Goal: Find specific page/section: Find specific page/section

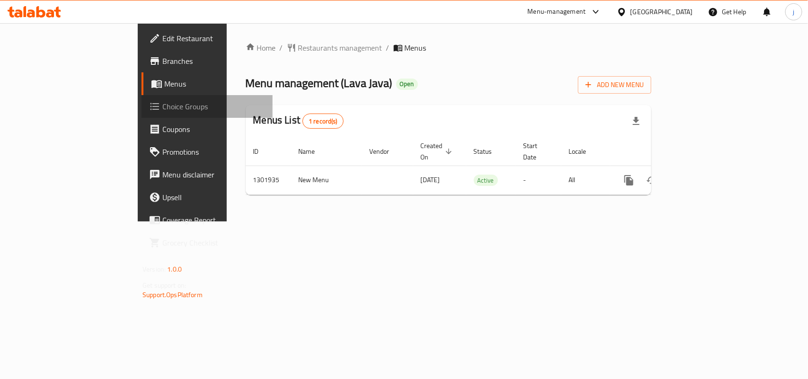
drag, startPoint x: 0, startPoint y: 0, endPoint x: 64, endPoint y: 105, distance: 123.2
click at [162, 105] on span "Choice Groups" at bounding box center [213, 106] width 103 height 11
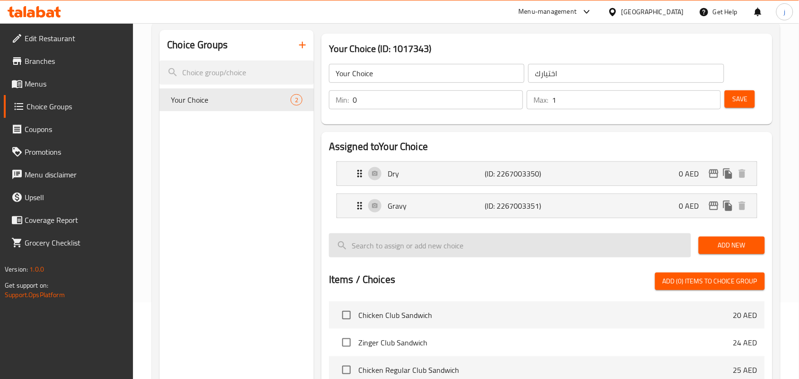
scroll to position [59, 0]
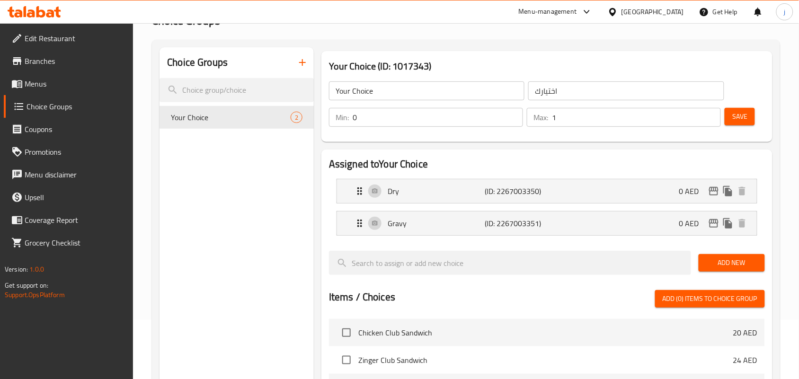
click at [628, 5] on div "[GEOGRAPHIC_DATA]" at bounding box center [645, 11] width 91 height 23
click at [643, 18] on div "[GEOGRAPHIC_DATA]" at bounding box center [645, 11] width 91 height 23
click at [644, 15] on div "[GEOGRAPHIC_DATA]" at bounding box center [652, 12] width 62 height 10
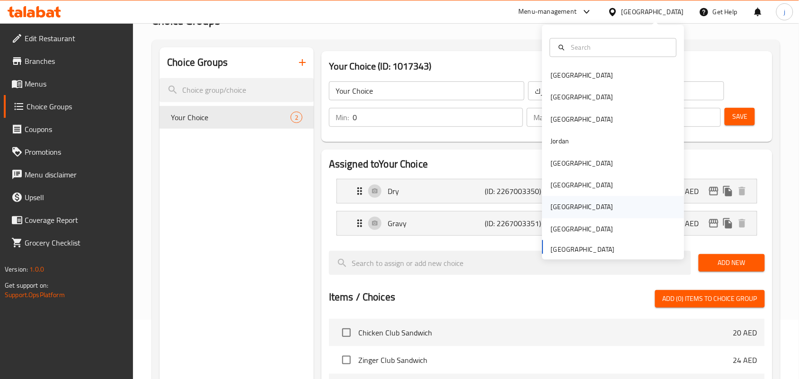
click at [578, 200] on div "[GEOGRAPHIC_DATA]" at bounding box center [613, 207] width 142 height 22
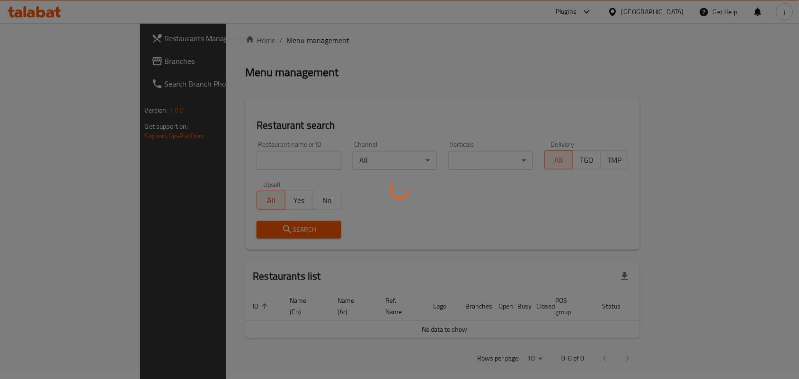
scroll to position [59, 0]
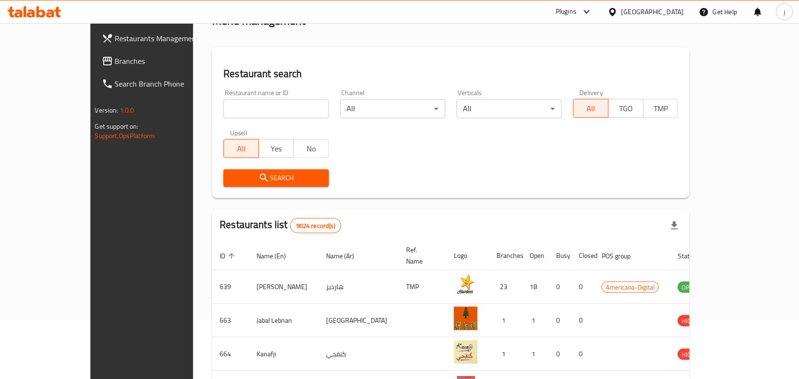
click at [115, 62] on span "Branches" at bounding box center [165, 60] width 101 height 11
